Goal: Task Accomplishment & Management: Use online tool/utility

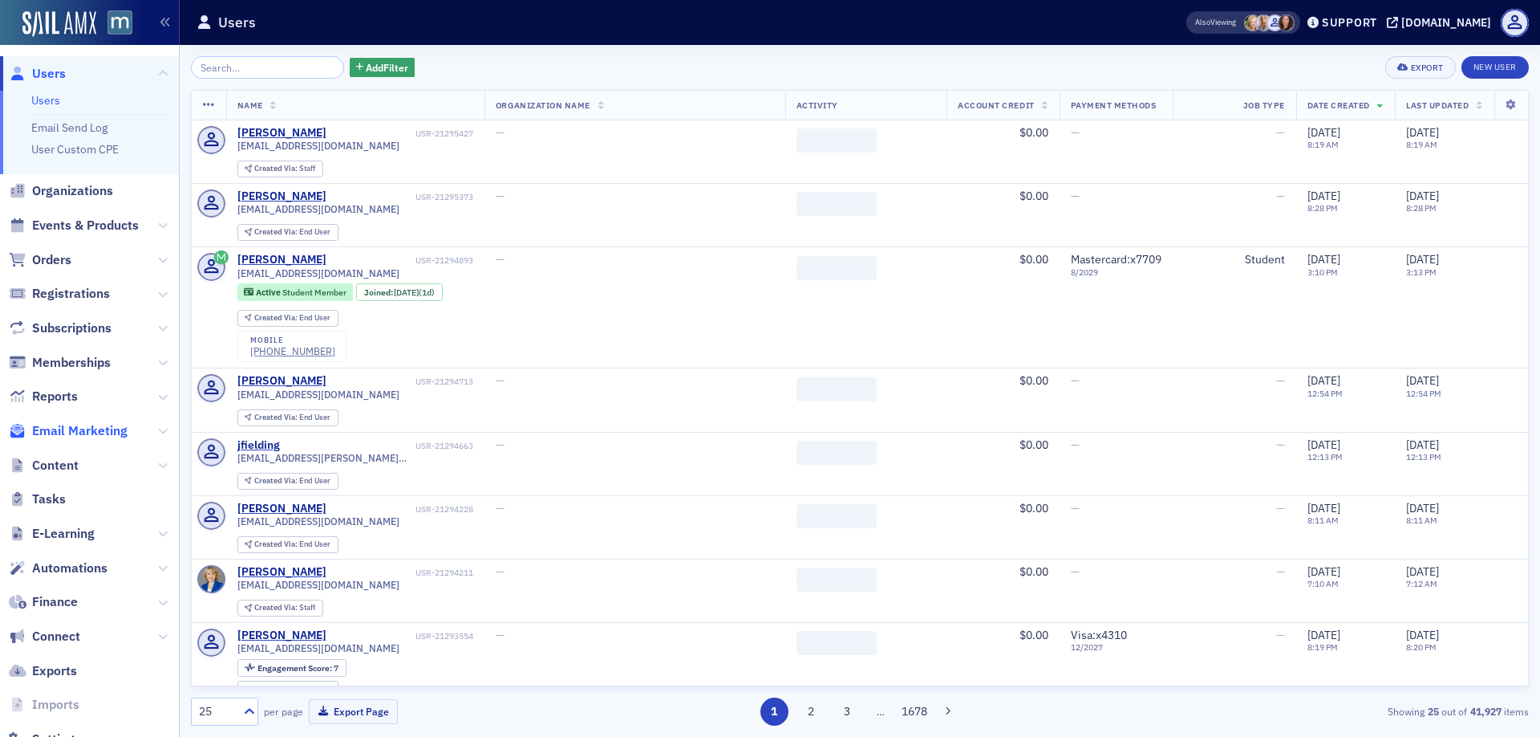
click at [56, 432] on span "Email Marketing" at bounding box center [79, 431] width 95 height 18
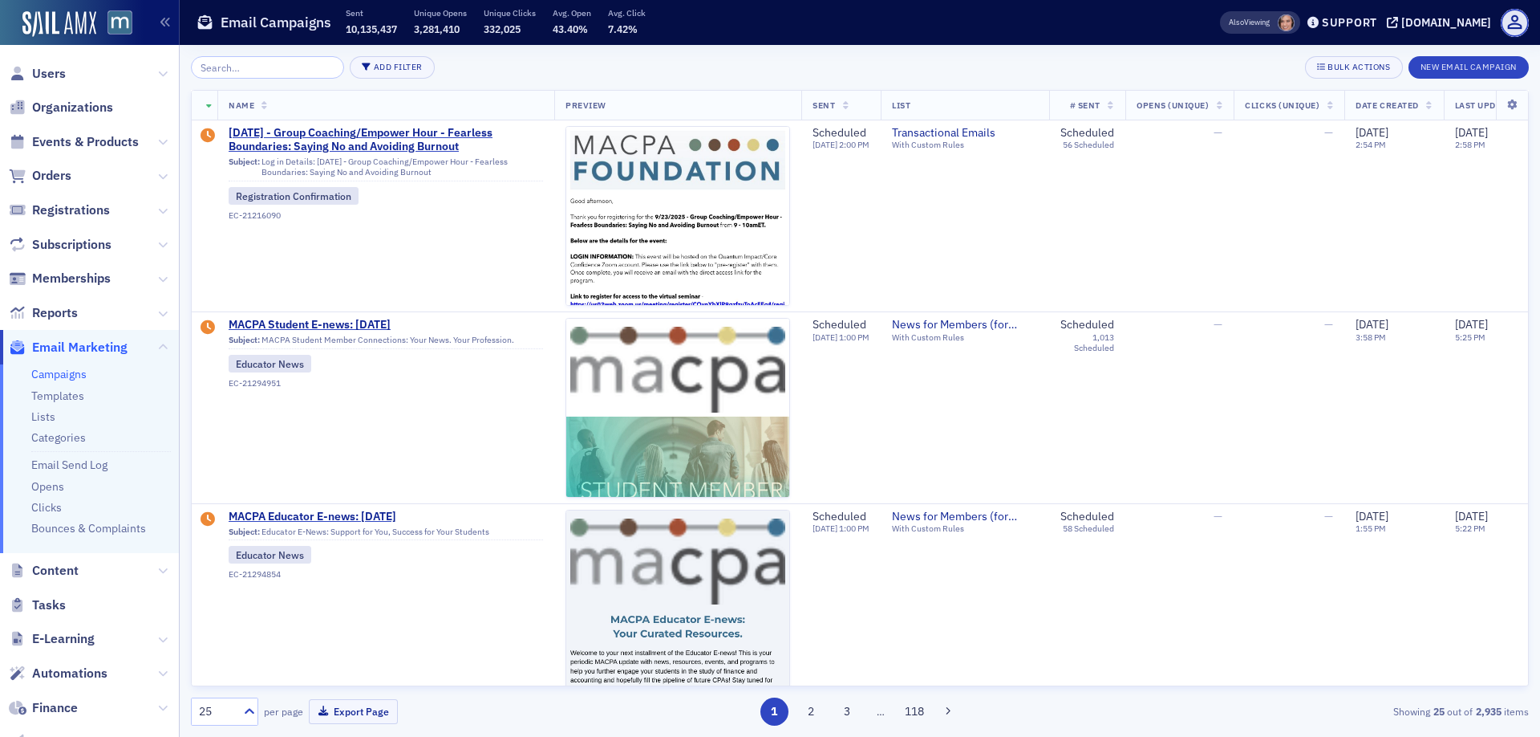
click at [238, 67] on input "search" at bounding box center [267, 67] width 153 height 22
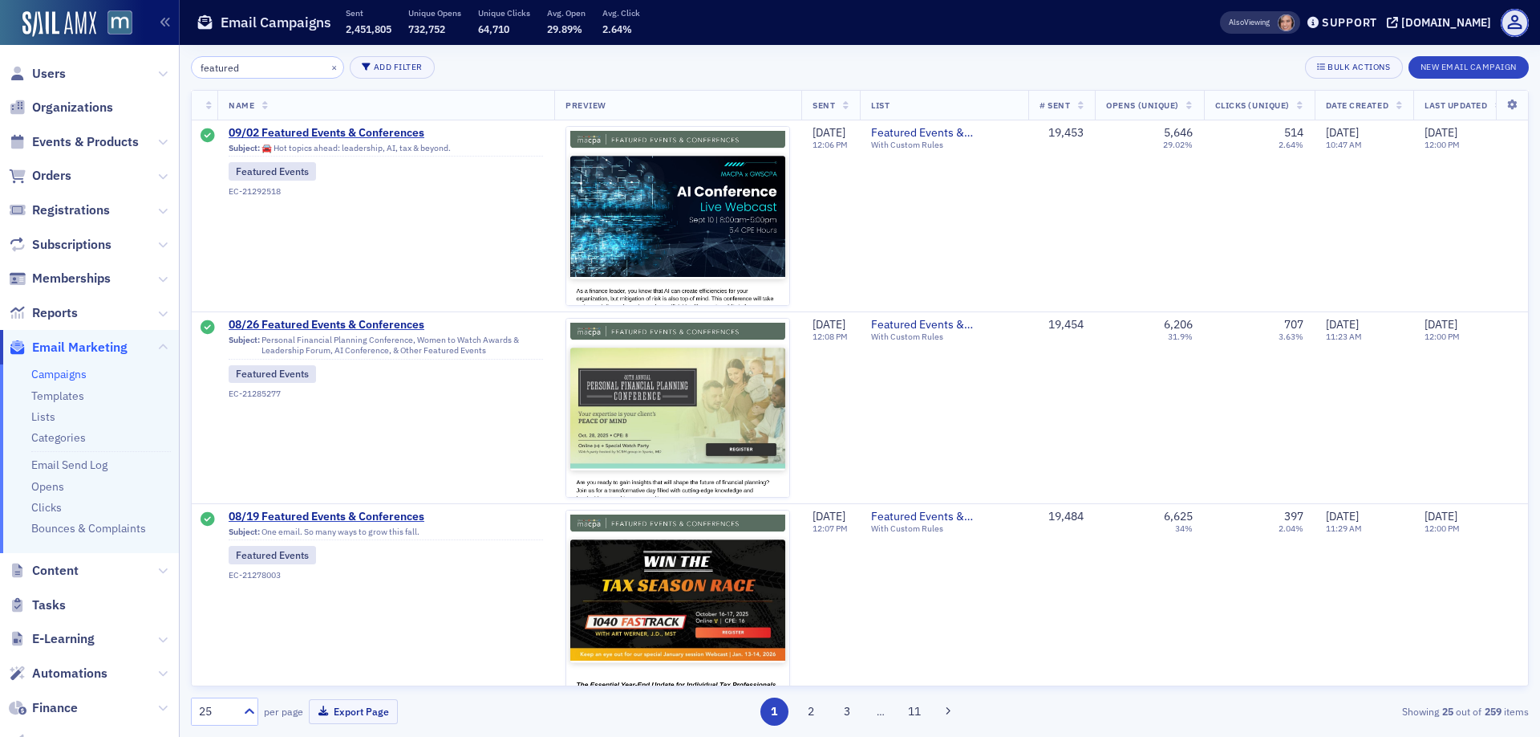
type input "featured"
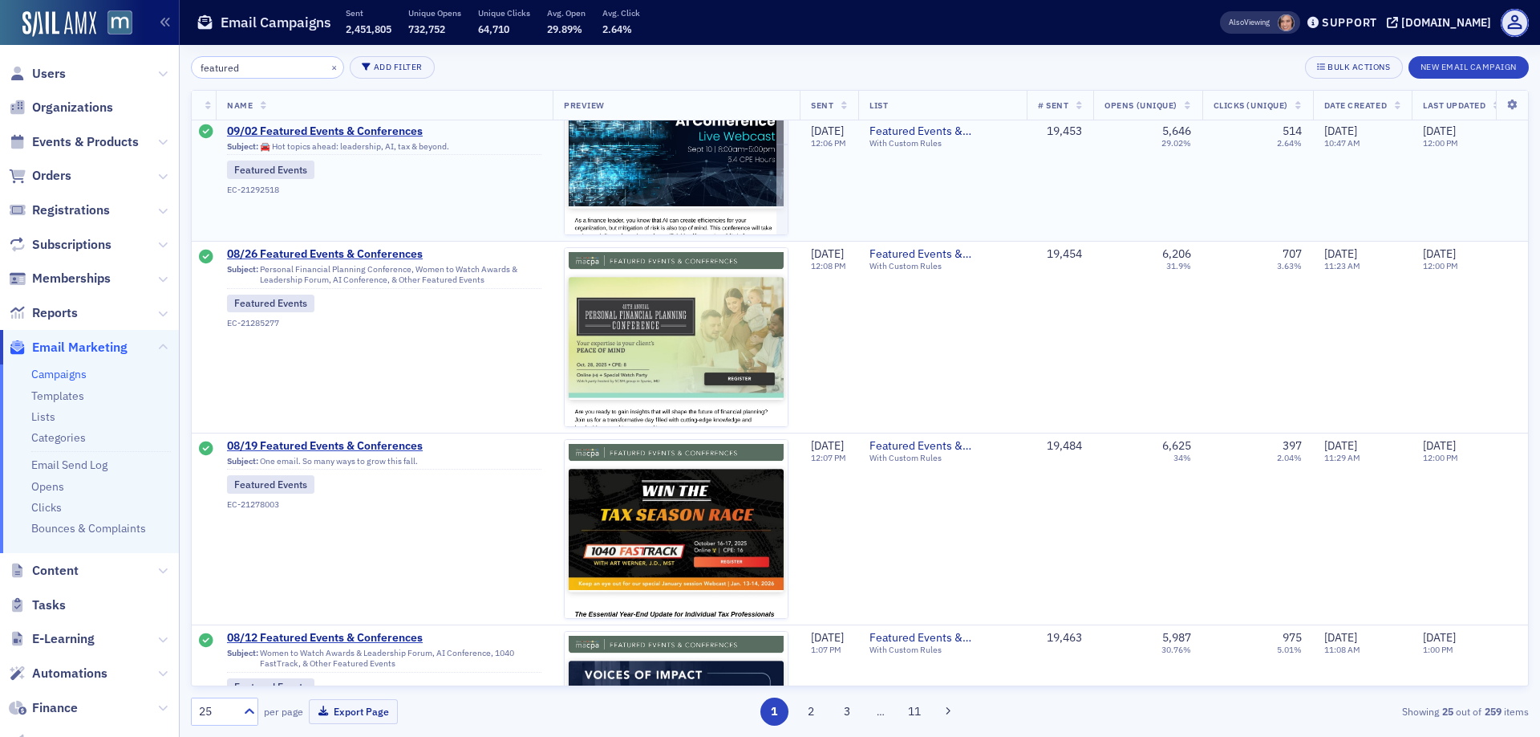
scroll to position [0, 2]
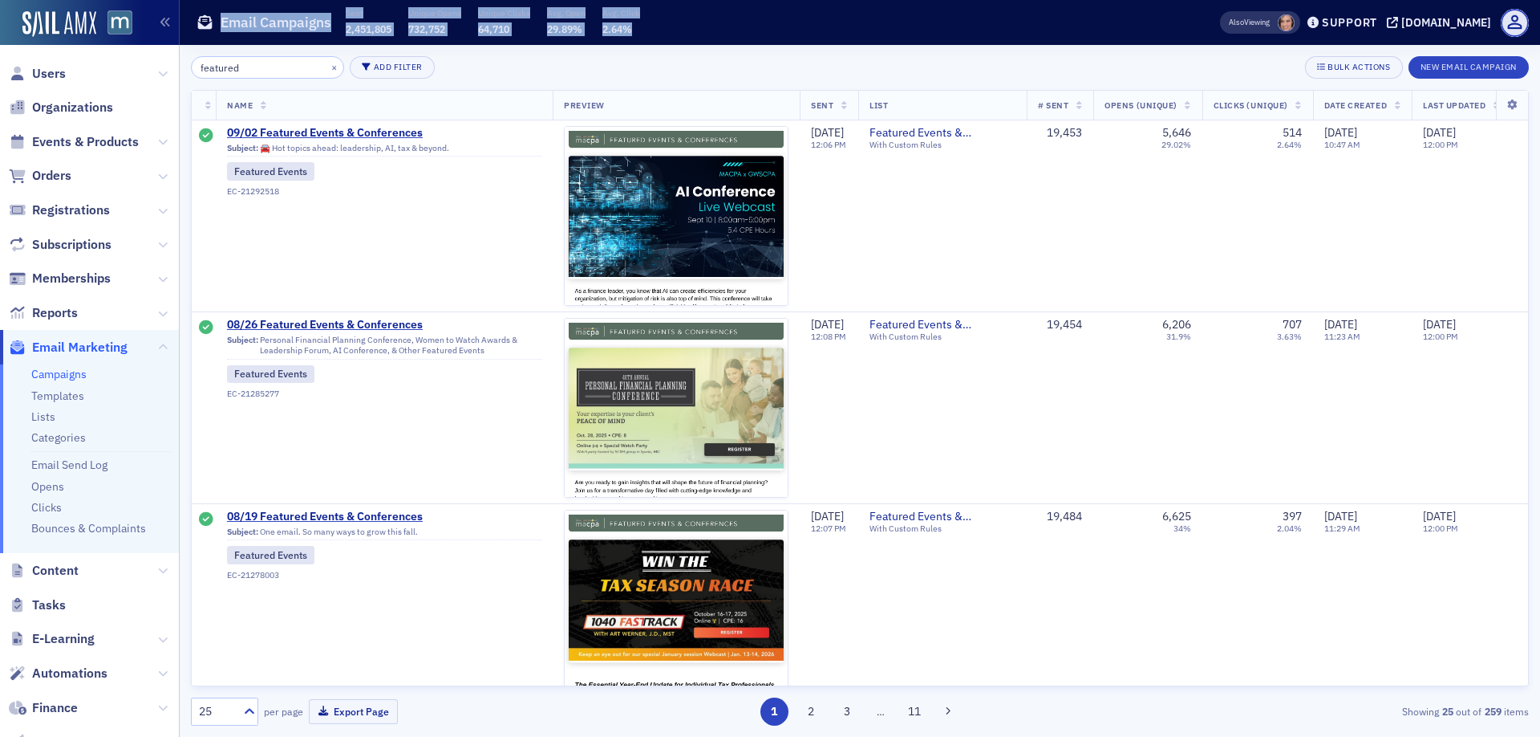
drag, startPoint x: 428, startPoint y: 10, endPoint x: 673, endPoint y: 30, distance: 245.6
click at [674, 30] on div "Email Campaigns Sent 2,451,805 Unique Opens 732,752 Unique Clicks 64,710 Avg. O…" at bounding box center [683, 23] width 973 height 43
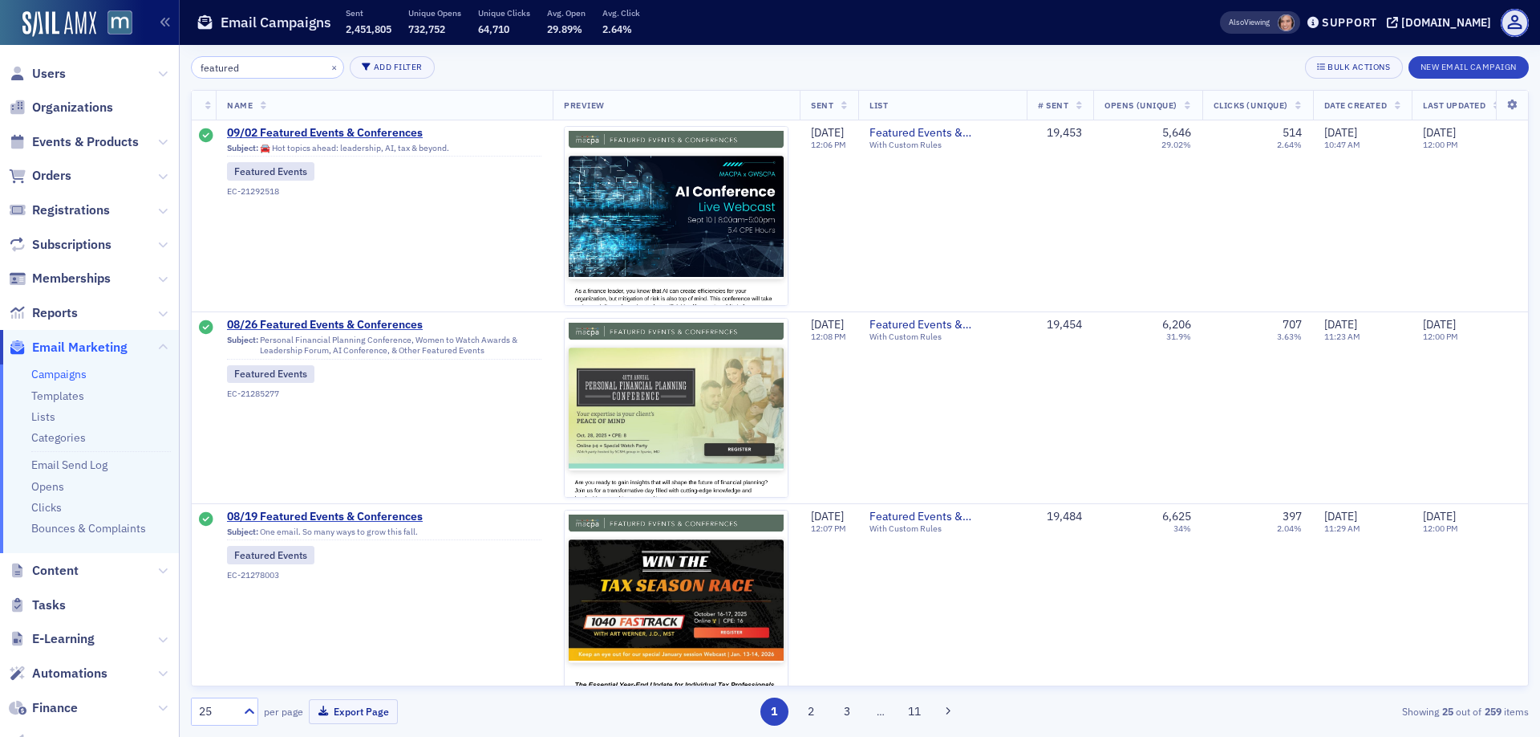
click at [673, 30] on div "Email Campaigns Sent 2,451,805 Unique Opens 732,752 Unique Clicks 64,710 Avg. O…" at bounding box center [683, 23] width 973 height 43
click at [244, 710] on icon at bounding box center [250, 711] width 16 height 16
click at [217, 642] on span "250" at bounding box center [210, 642] width 19 height 17
click at [250, 711] on icon at bounding box center [250, 711] width 16 height 16
click at [221, 678] on div "500" at bounding box center [224, 672] width 47 height 17
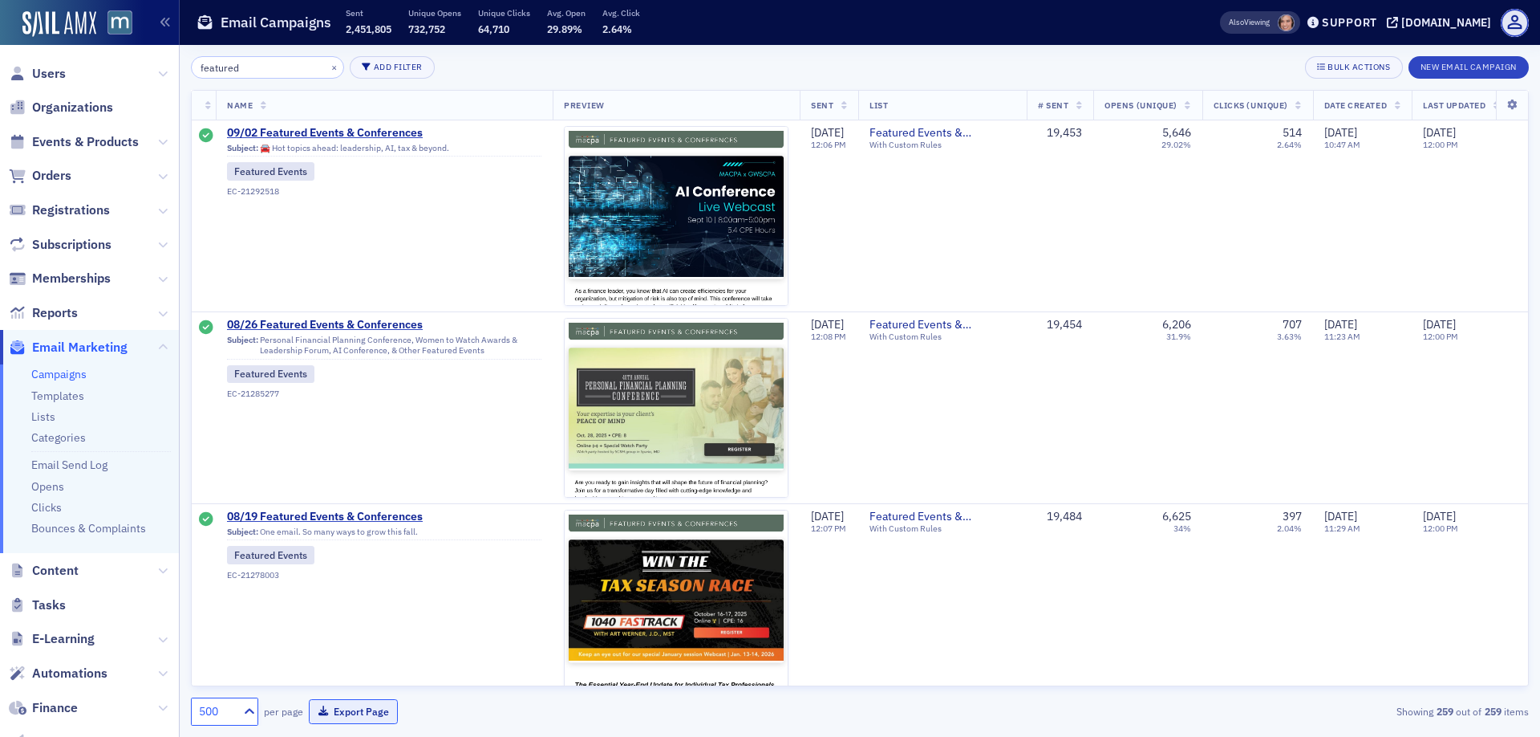
click at [363, 705] on button "Export Page" at bounding box center [353, 711] width 89 height 25
